Goal: Transaction & Acquisition: Purchase product/service

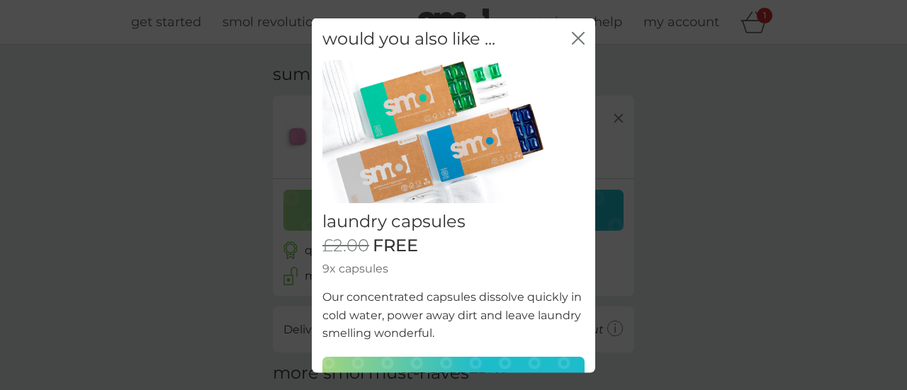
click at [572, 33] on icon "close" at bounding box center [578, 37] width 13 height 13
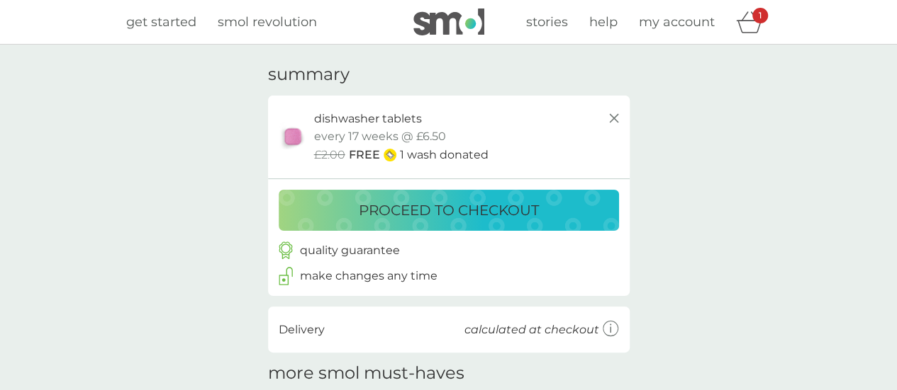
click at [427, 209] on p "proceed to checkout" at bounding box center [449, 210] width 180 height 23
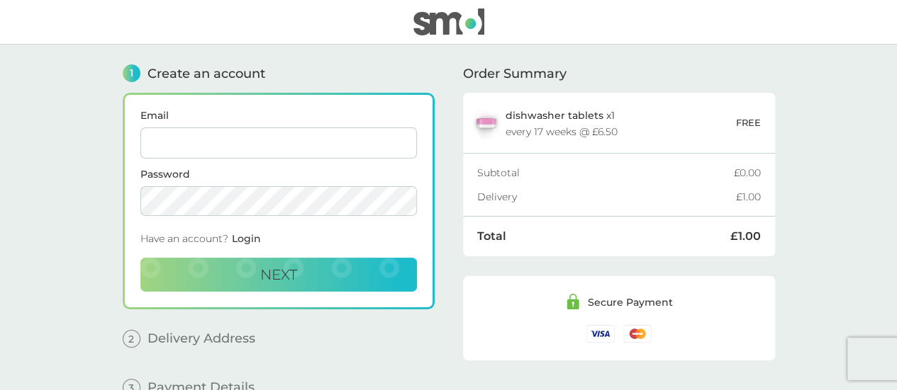
click at [330, 149] on input "Email" at bounding box center [278, 143] width 276 height 31
type input "thristopherthacker1@outlook.com"
click at [238, 279] on button "Next" at bounding box center [278, 275] width 276 height 34
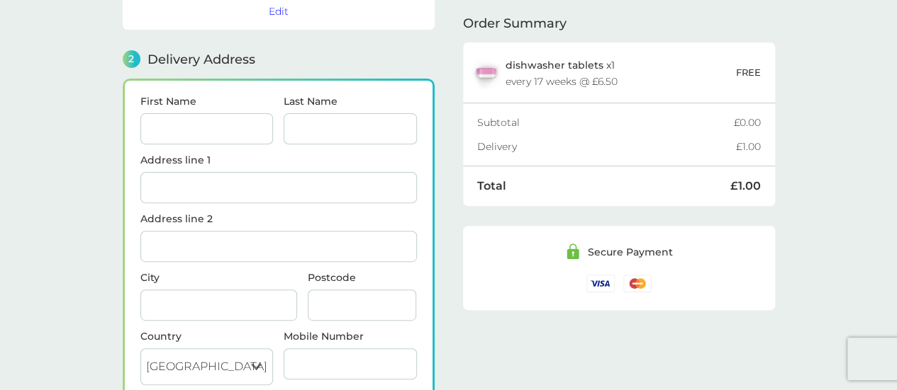
scroll to position [173, 0]
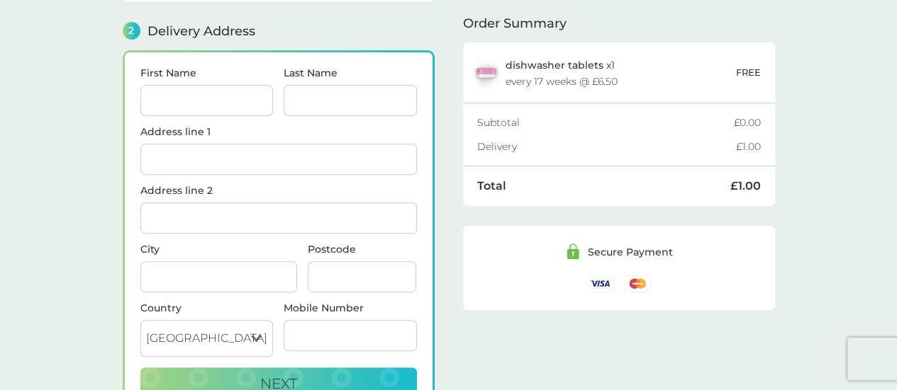
click at [217, 94] on input "First Name" at bounding box center [206, 100] width 133 height 31
type input "[PERSON_NAME]"
click at [292, 108] on input "Last Name" at bounding box center [349, 100] width 133 height 31
type input "[PERSON_NAME]"
click at [342, 262] on input "Postcode" at bounding box center [362, 277] width 109 height 31
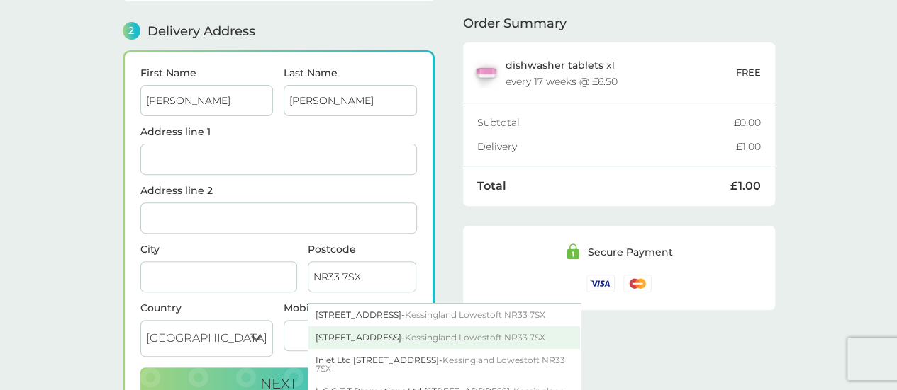
type input "NR33 7SX"
click at [451, 334] on span "Kessingland Lowestoft NR33 7SX" at bounding box center [475, 337] width 140 height 11
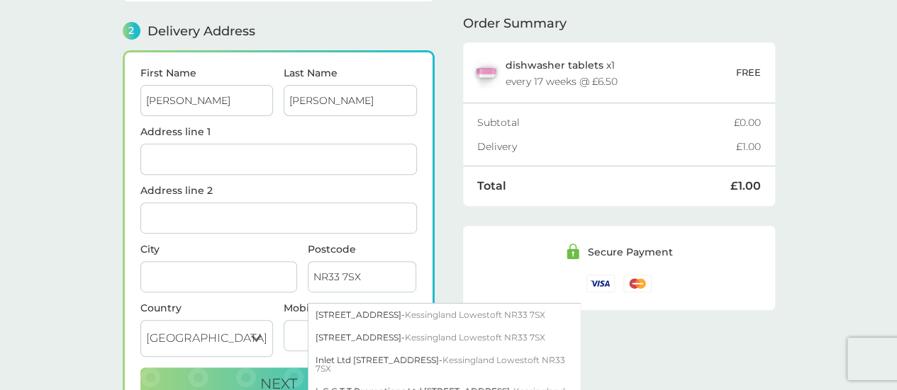
type input "[STREET_ADDRESS]"
type input "Lowestoft"
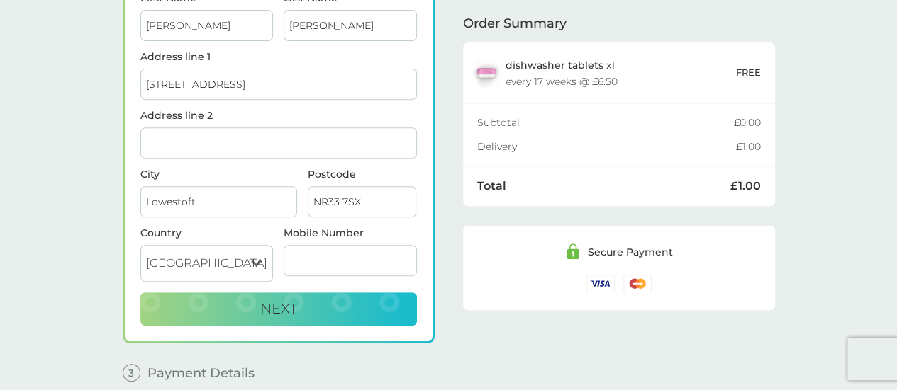
scroll to position [261, 0]
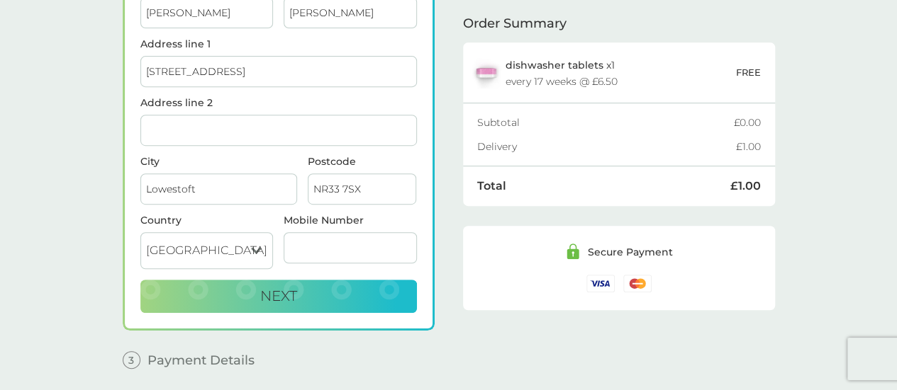
click at [310, 236] on input "Mobile Number" at bounding box center [349, 247] width 133 height 31
type input "07494131991"
click at [302, 293] on button "Next" at bounding box center [278, 297] width 276 height 34
checkbox input "true"
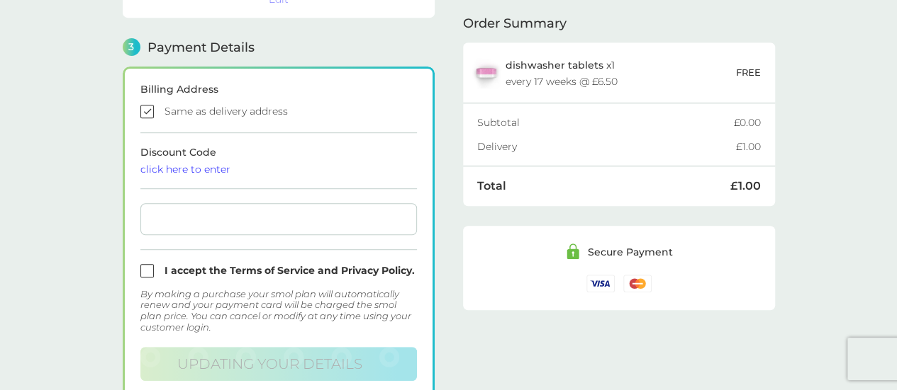
scroll to position [390, 0]
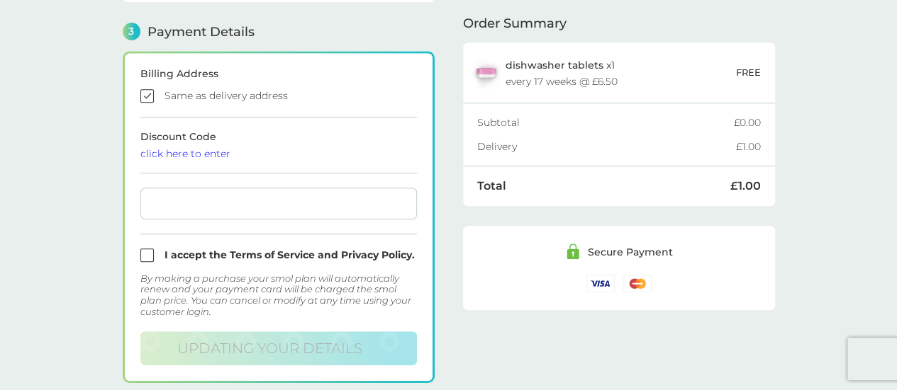
click at [151, 250] on input "checkbox" at bounding box center [278, 255] width 276 height 13
checkbox input "true"
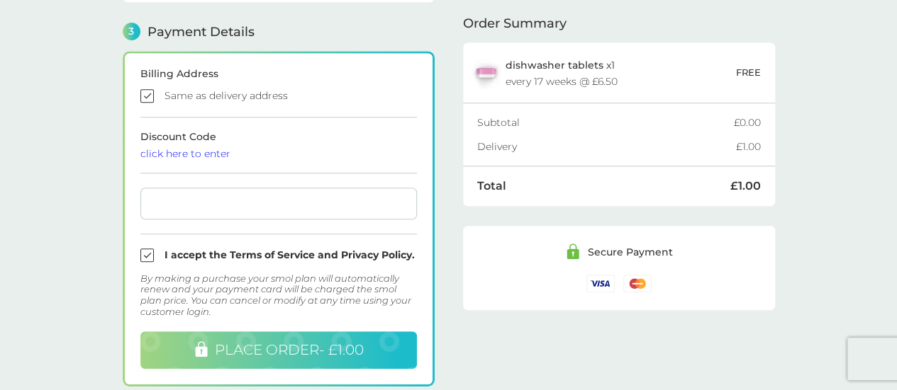
click at [319, 344] on span "PLACE ORDER - £1.00" at bounding box center [289, 350] width 149 height 17
click at [294, 355] on span "PLACE ORDER - £1.00" at bounding box center [289, 350] width 149 height 17
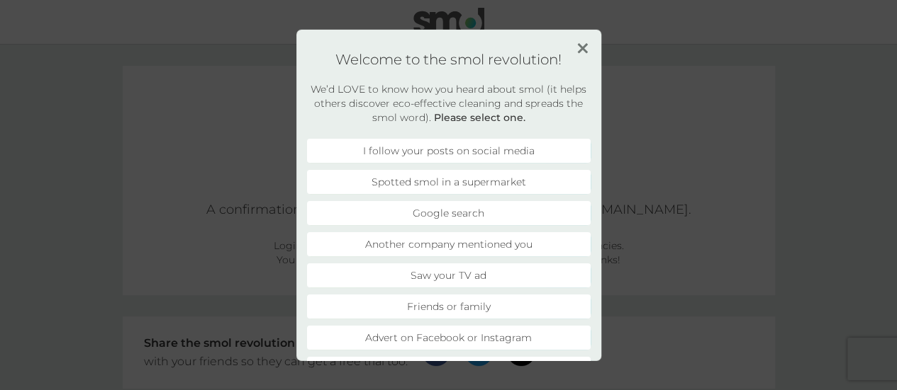
click at [417, 152] on li "I follow your posts on social media" at bounding box center [448, 150] width 283 height 24
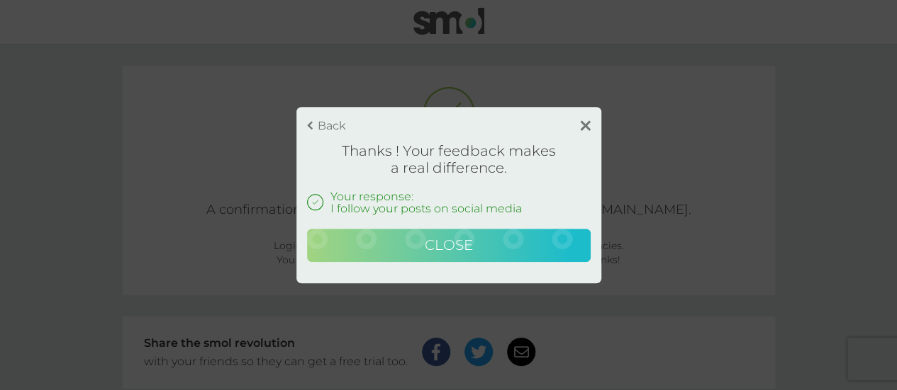
click at [444, 247] on span "Close" at bounding box center [449, 245] width 48 height 17
